Goal: Information Seeking & Learning: Learn about a topic

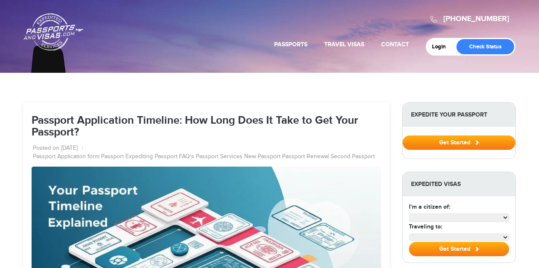
select select "**********"
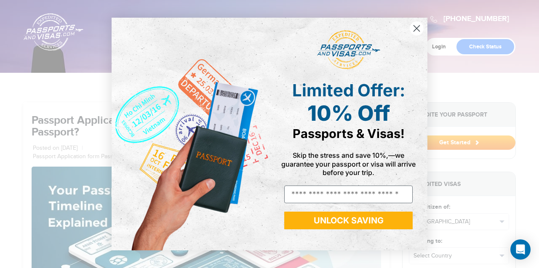
click at [416, 27] on circle "Close dialog" at bounding box center [417, 28] width 14 height 14
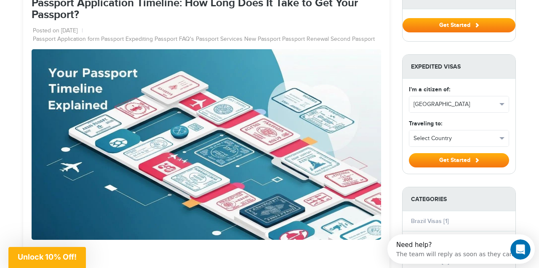
scroll to position [118, 0]
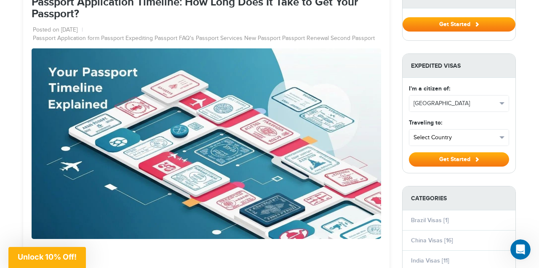
click at [502, 138] on span "button" at bounding box center [501, 137] width 5 height 3
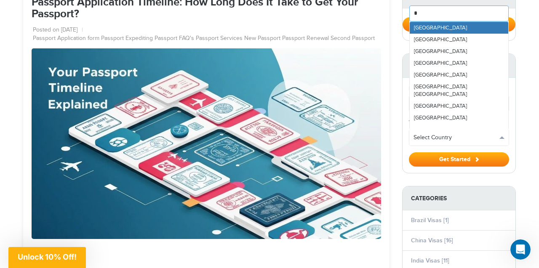
scroll to position [0, 0]
type input "**"
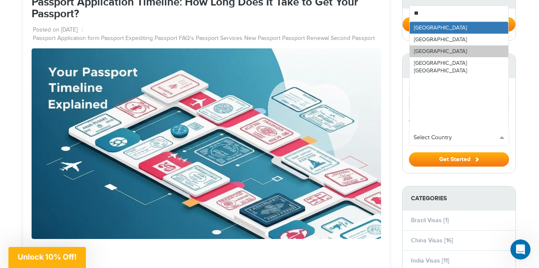
click at [456, 50] on link "[GEOGRAPHIC_DATA]" at bounding box center [459, 51] width 99 height 12
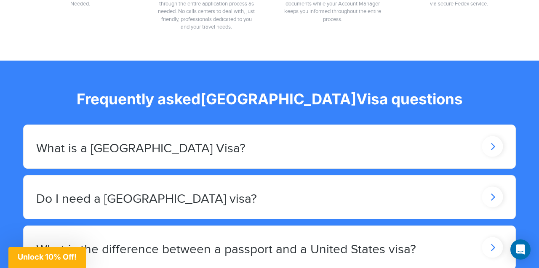
scroll to position [617, 0]
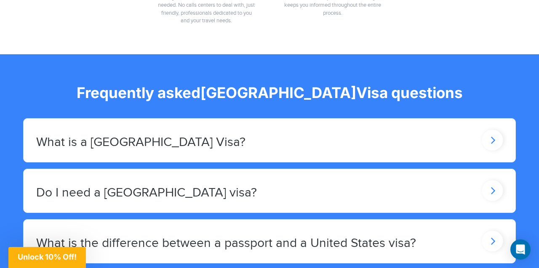
click at [55, 141] on h2 "What is a United States Visa?" at bounding box center [140, 143] width 209 height 14
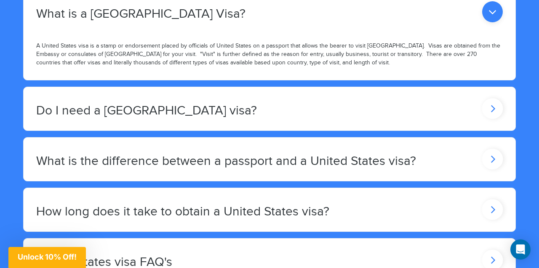
scroll to position [753, 0]
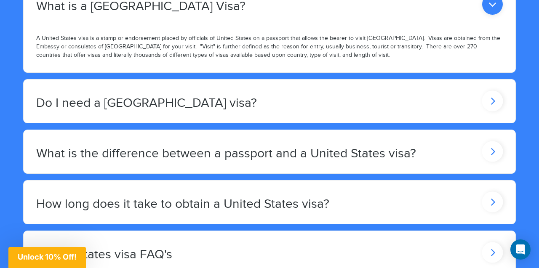
click at [59, 155] on h2 "What is the difference between a passport and a United States visa?" at bounding box center [226, 154] width 380 height 14
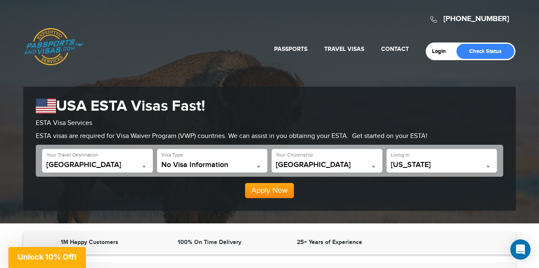
scroll to position [0, 0]
